Goal: Find contact information: Find contact information

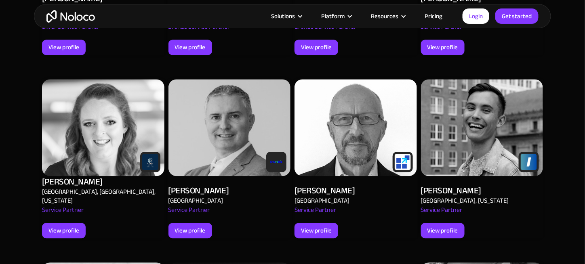
scroll to position [525, 0]
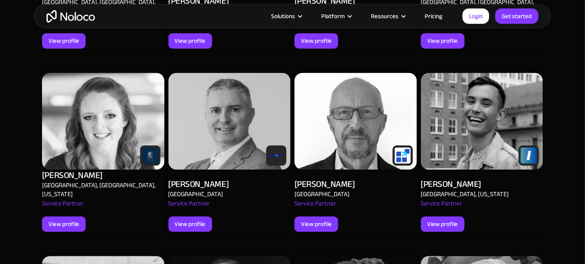
click at [107, 118] on img at bounding box center [103, 121] width 122 height 97
